Goal: Task Accomplishment & Management: Manage account settings

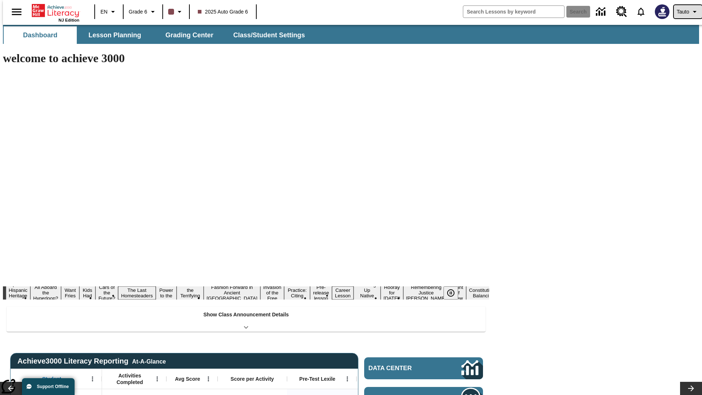
click at [684, 12] on span "Tauto" at bounding box center [682, 12] width 12 height 8
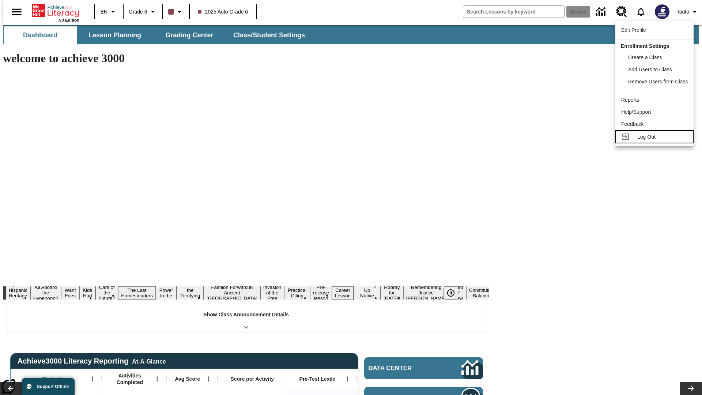
click at [655, 137] on span "Log Out" at bounding box center [646, 137] width 18 height 6
